Goal: Find specific page/section: Find specific page/section

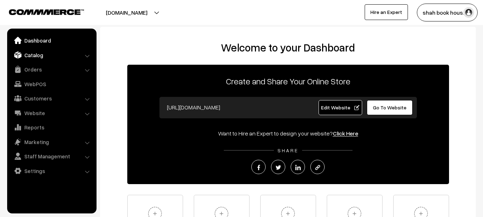
click at [34, 57] on link "Catalog" at bounding box center [51, 55] width 85 height 13
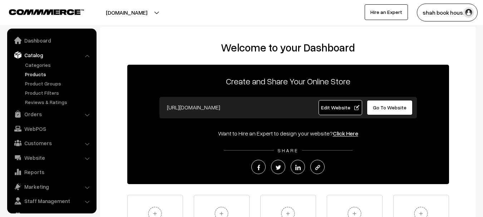
click at [37, 76] on link "Products" at bounding box center [58, 74] width 71 height 8
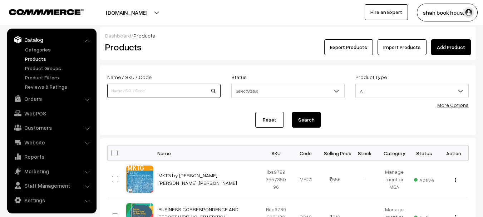
click at [136, 90] on input at bounding box center [163, 91] width 113 height 14
paste input "9788197252075"
type input "9788197252075"
click at [292, 112] on button "Search" at bounding box center [306, 120] width 29 height 16
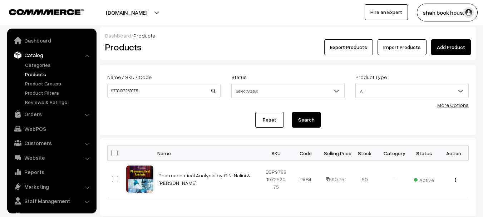
scroll to position [15, 0]
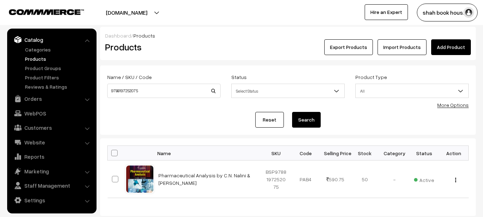
click at [210, 54] on div "Products" at bounding box center [162, 47] width 125 height 16
click at [217, 46] on h2 "Products" at bounding box center [162, 46] width 115 height 11
click at [190, 56] on div "Dashboard / Products Products Export Products Import Products Add Product" at bounding box center [287, 43] width 375 height 33
click at [33, 58] on link "Products" at bounding box center [58, 59] width 71 height 8
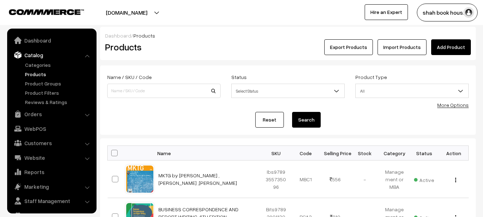
scroll to position [15, 0]
